Goal: Transaction & Acquisition: Purchase product/service

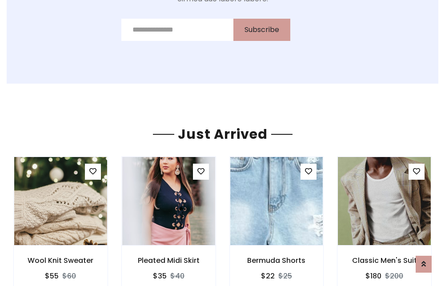
scroll to position [930, 0]
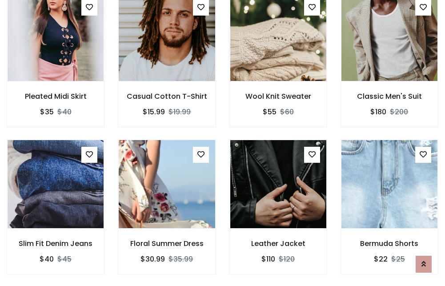
click at [223, 143] on div "Leather Jacket $110 $120" at bounding box center [278, 213] width 111 height 147
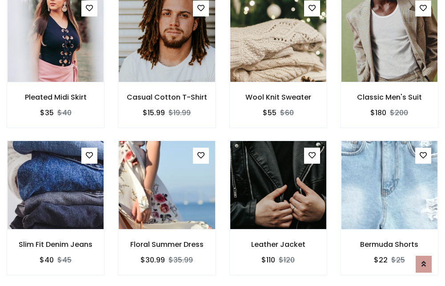
click at [223, 143] on div "Leather Jacket $110 $120" at bounding box center [278, 213] width 111 height 147
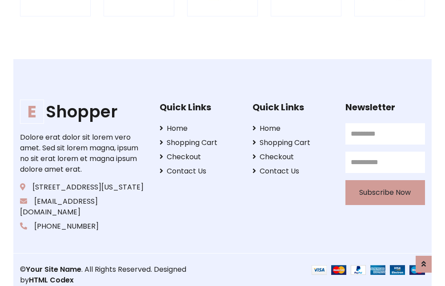
scroll to position [1692, 0]
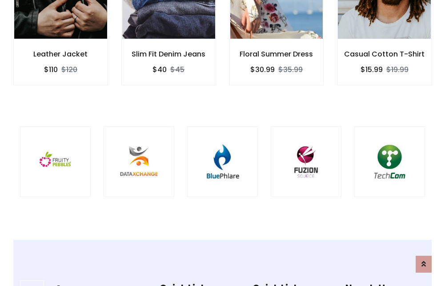
click at [222, 143] on img at bounding box center [222, 161] width 48 height 48
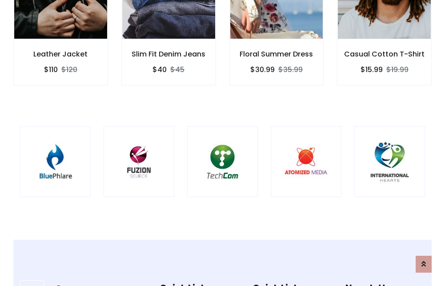
click at [222, 143] on img at bounding box center [222, 161] width 48 height 48
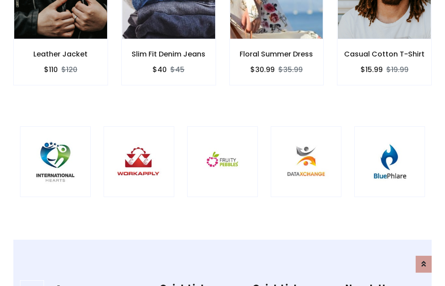
click at [222, 143] on img at bounding box center [222, 161] width 48 height 48
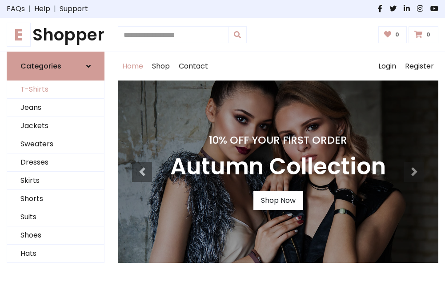
click at [56, 90] on link "T-Shirts" at bounding box center [55, 89] width 97 height 18
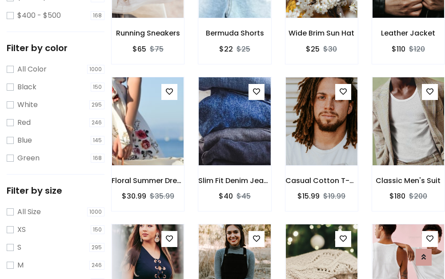
scroll to position [312, 0]
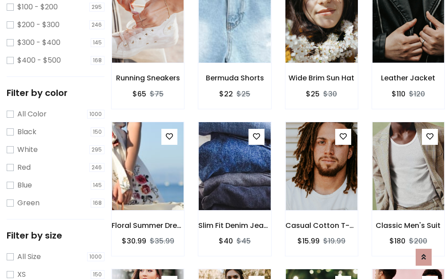
click at [321, 32] on img at bounding box center [322, 18] width 86 height 213
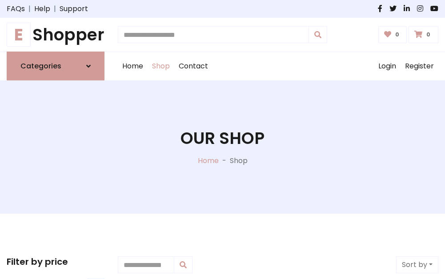
click at [56, 35] on h1 "E Shopper" at bounding box center [56, 35] width 98 height 20
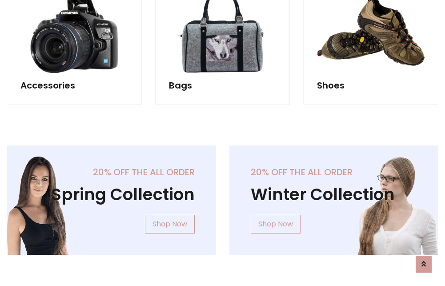
scroll to position [863, 0]
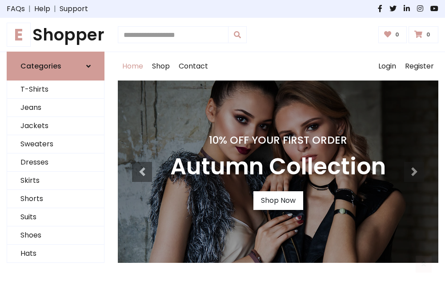
scroll to position [292, 0]
